Goal: Information Seeking & Learning: Learn about a topic

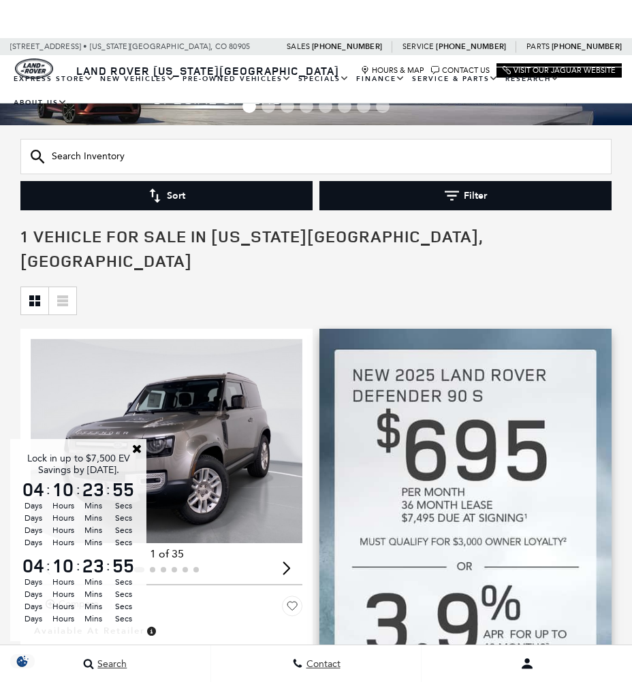
scroll to position [106, 0]
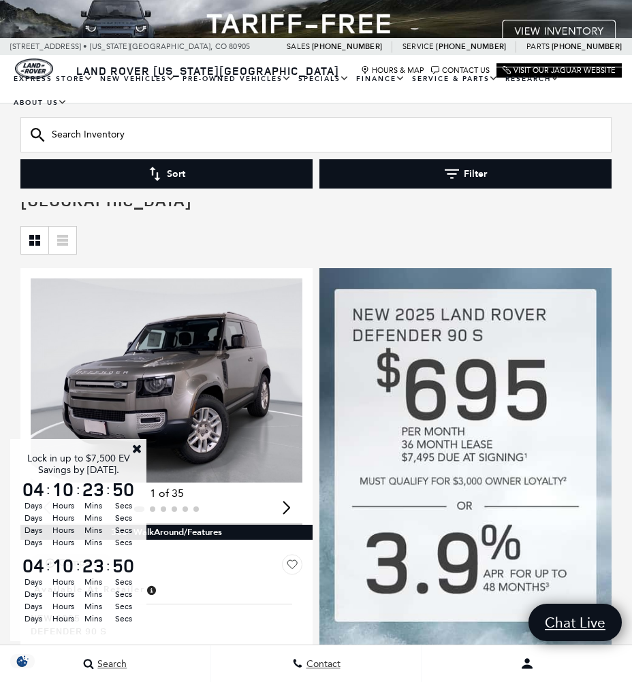
click at [134, 446] on link "Close" at bounding box center [137, 449] width 12 height 12
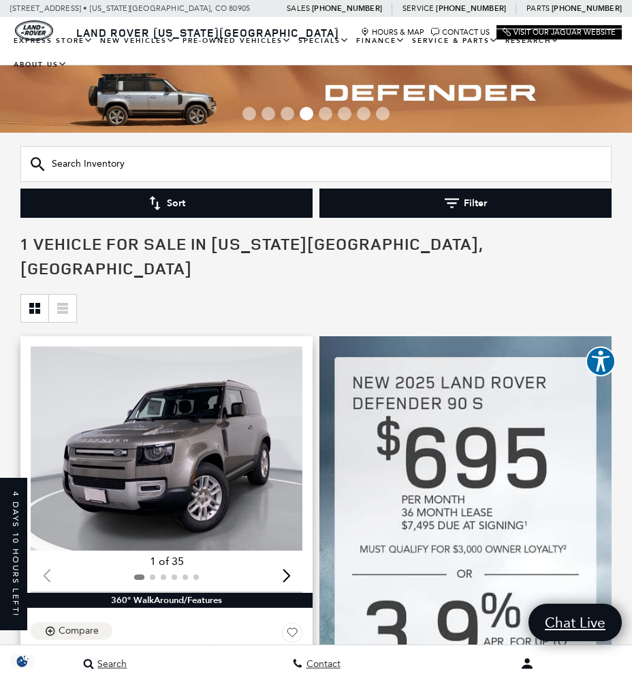
scroll to position [0, 0]
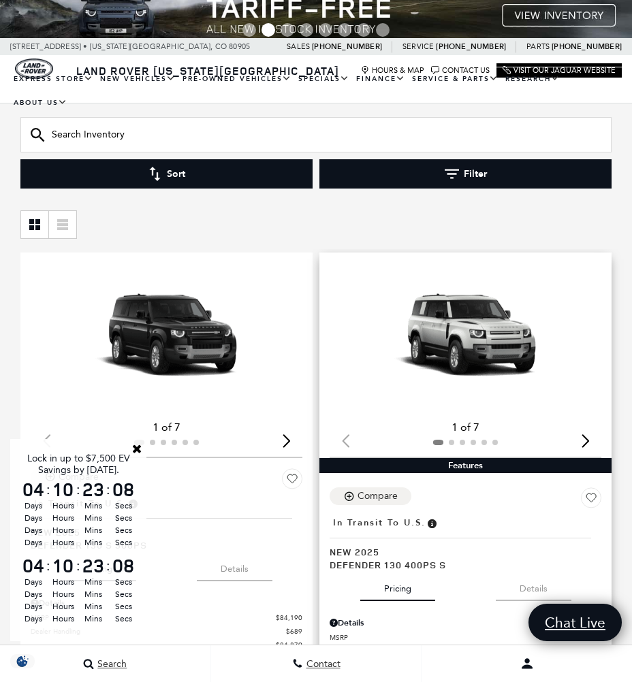
scroll to position [123, 0]
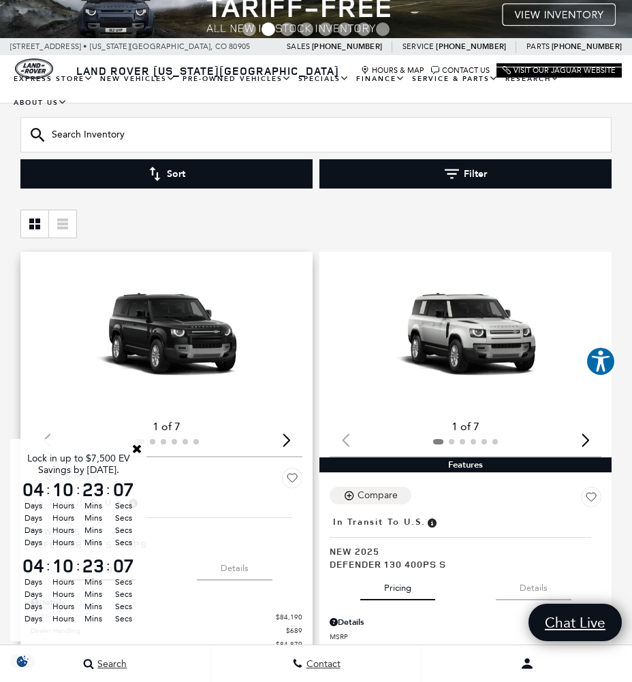
click at [283, 426] on div "Next slide" at bounding box center [286, 441] width 18 height 30
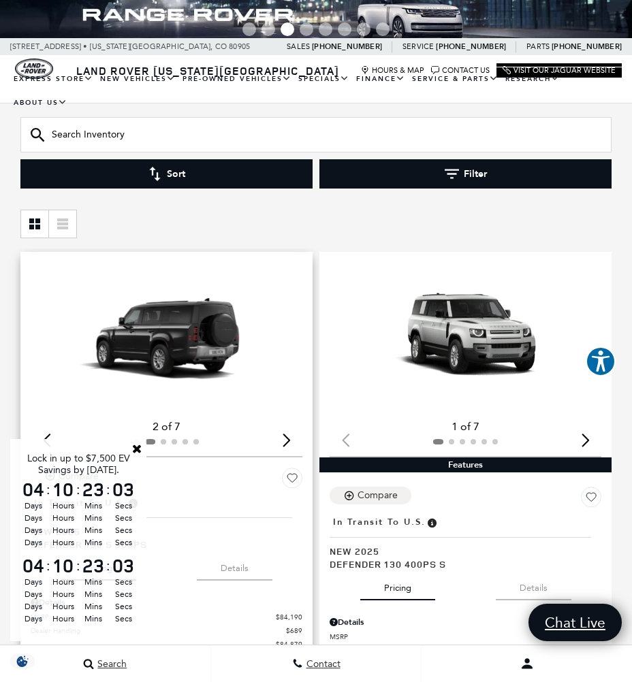
click at [283, 426] on div "Next slide" at bounding box center [286, 441] width 18 height 30
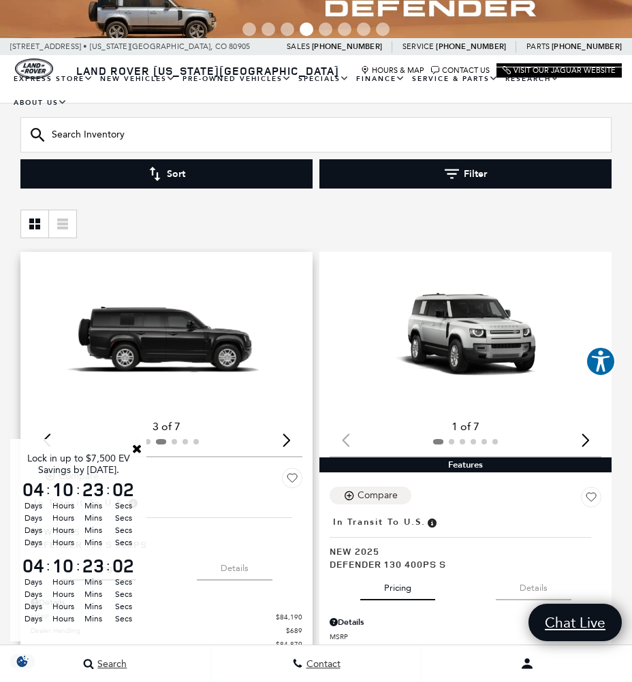
click at [283, 426] on div "Next slide" at bounding box center [286, 441] width 18 height 30
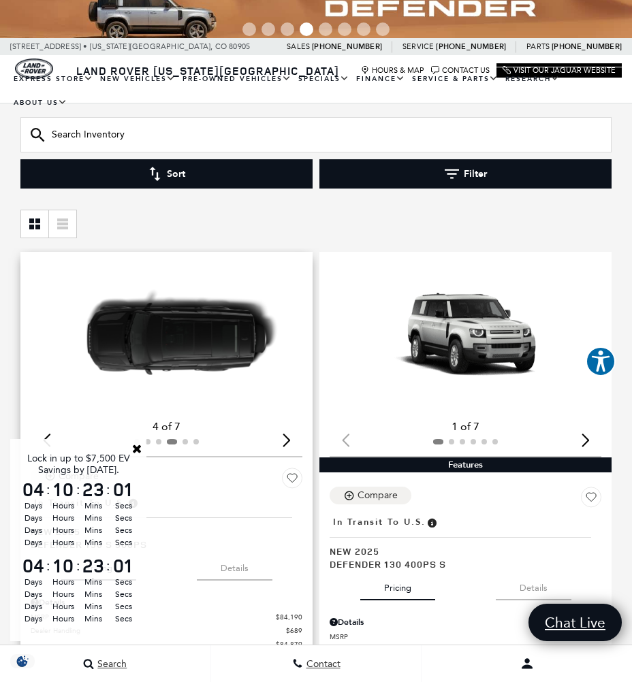
click at [283, 426] on div "Next slide" at bounding box center [286, 441] width 18 height 30
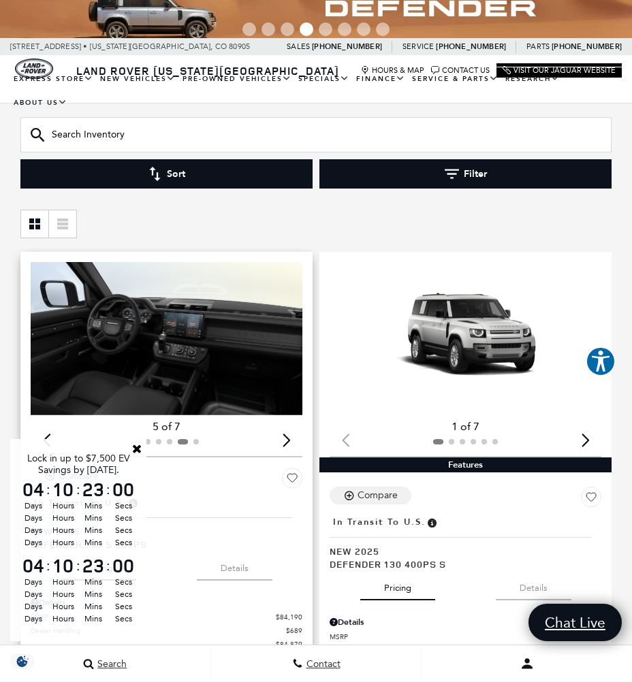
click at [283, 426] on div "Next slide" at bounding box center [286, 441] width 18 height 30
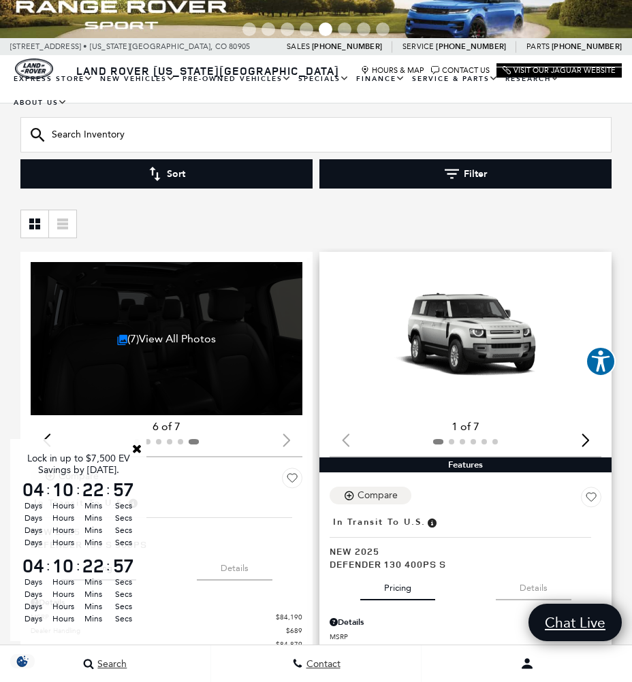
click at [581, 426] on div "Next slide" at bounding box center [585, 441] width 18 height 30
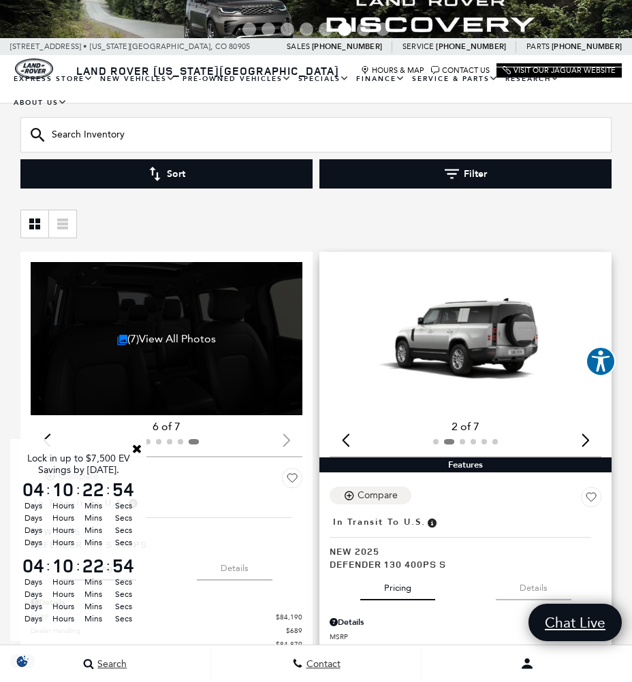
click at [581, 426] on div "Next slide" at bounding box center [585, 441] width 18 height 30
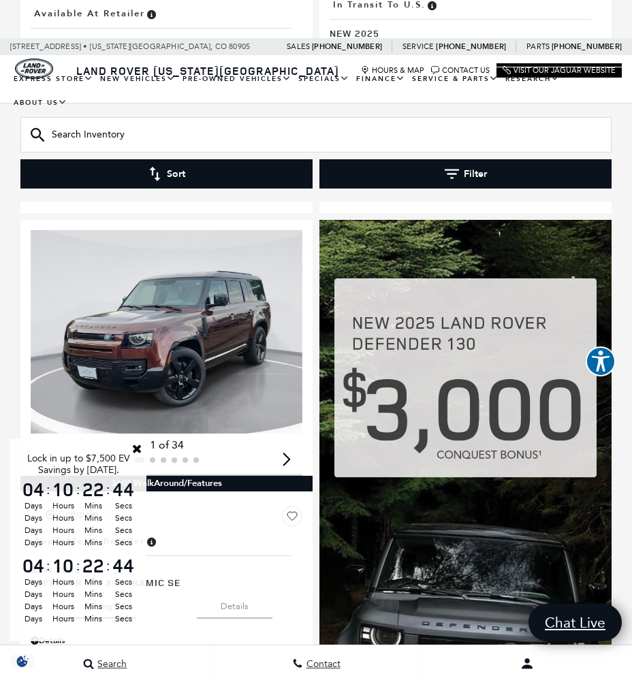
scroll to position [1845, 0]
